Goal: Check status: Check status

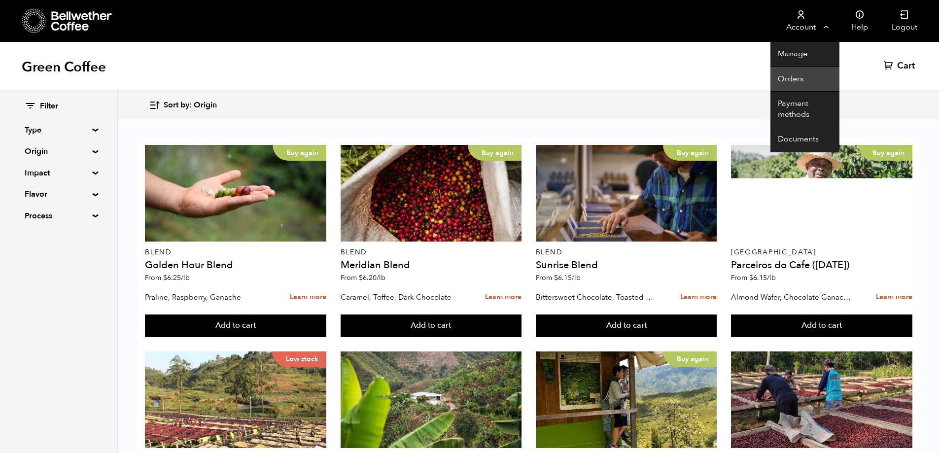
click at [801, 79] on link "Orders" at bounding box center [805, 79] width 69 height 25
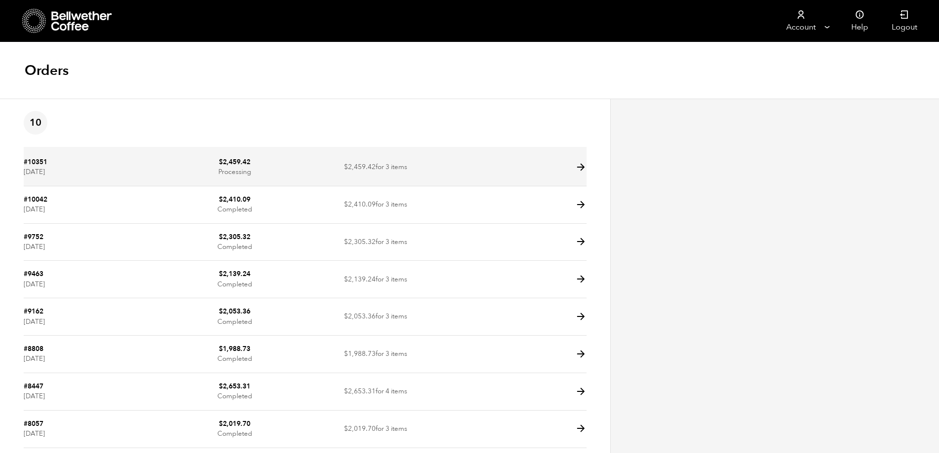
click at [578, 170] on icon at bounding box center [580, 167] width 11 height 11
